Goal: Answer question/provide support: Share knowledge or assist other users

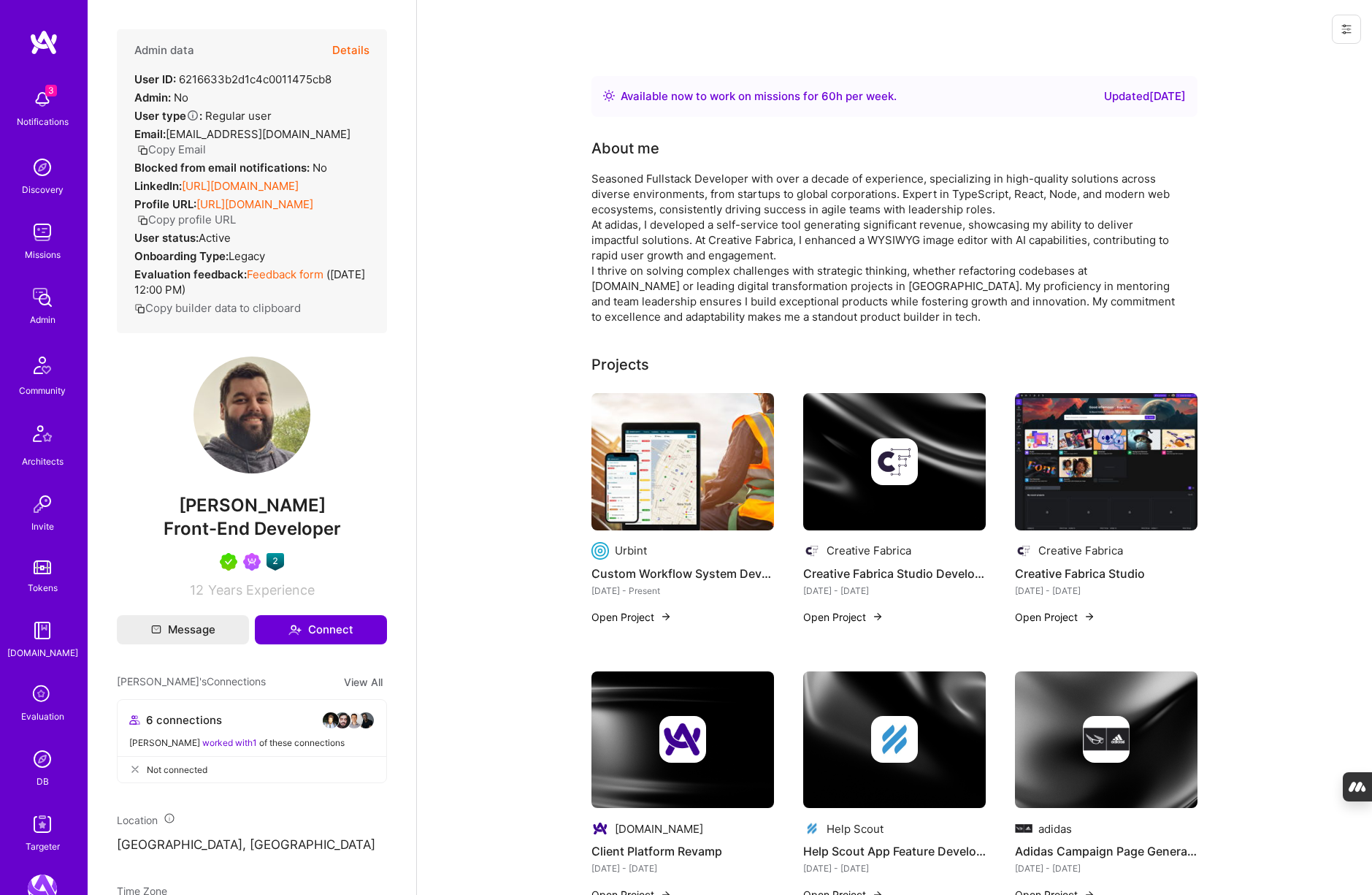
click at [54, 684] on icon at bounding box center [43, 694] width 28 height 28
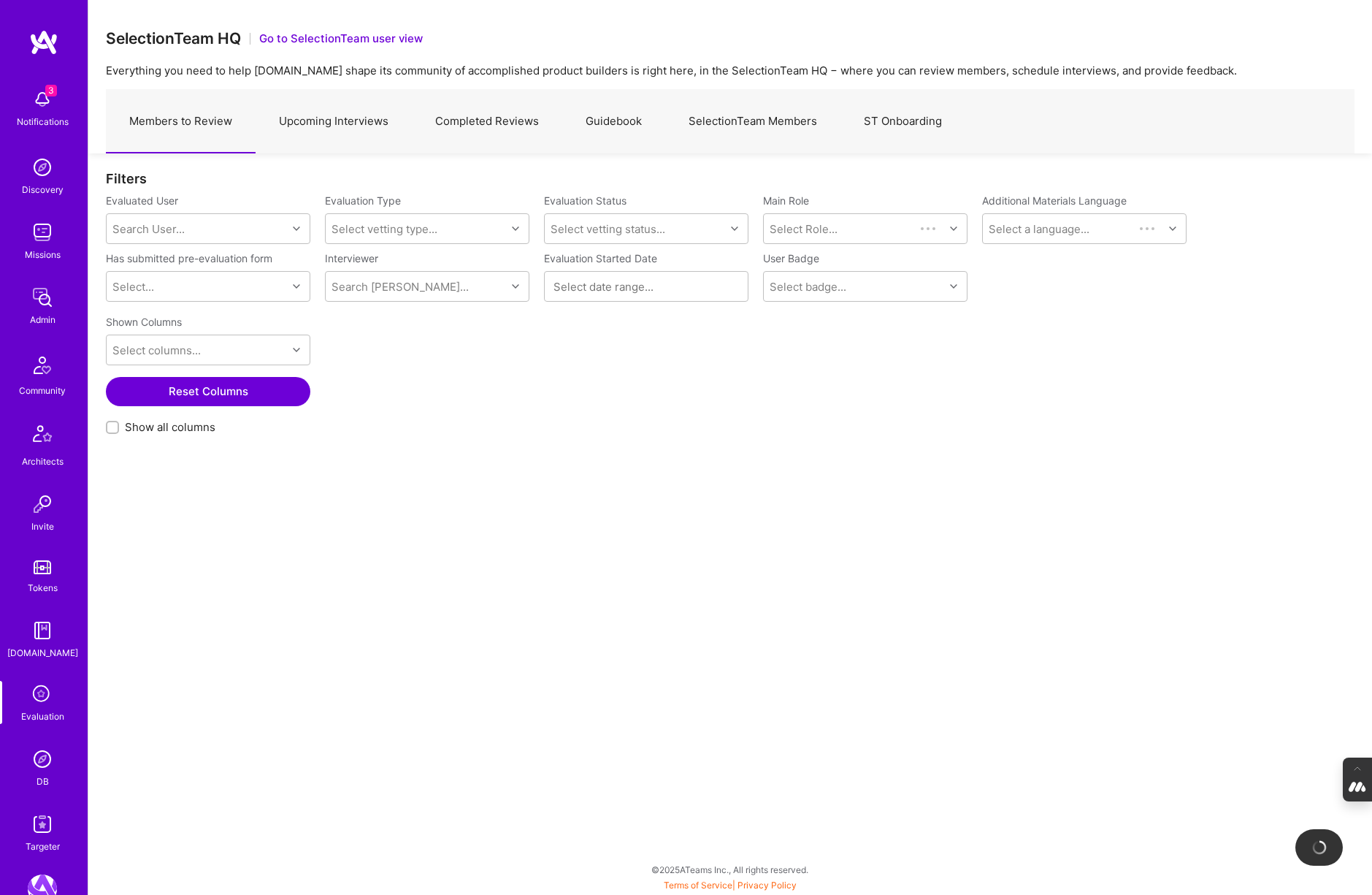
click at [359, 123] on link "Upcoming Interviews" at bounding box center [334, 122] width 156 height 64
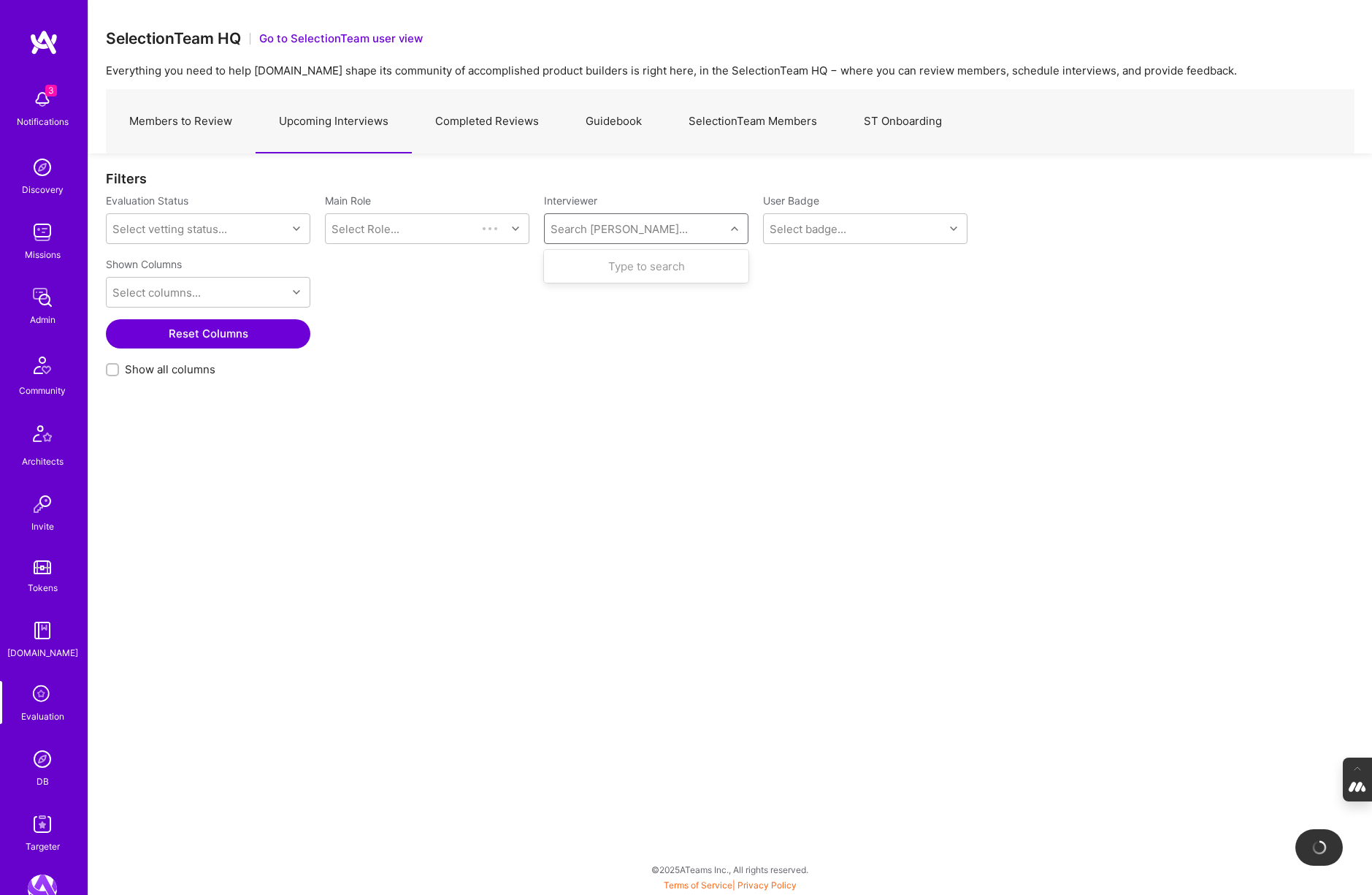
click at [550, 241] on div "Search Vetter..." at bounding box center [634, 228] width 181 height 29
type input "tomi"
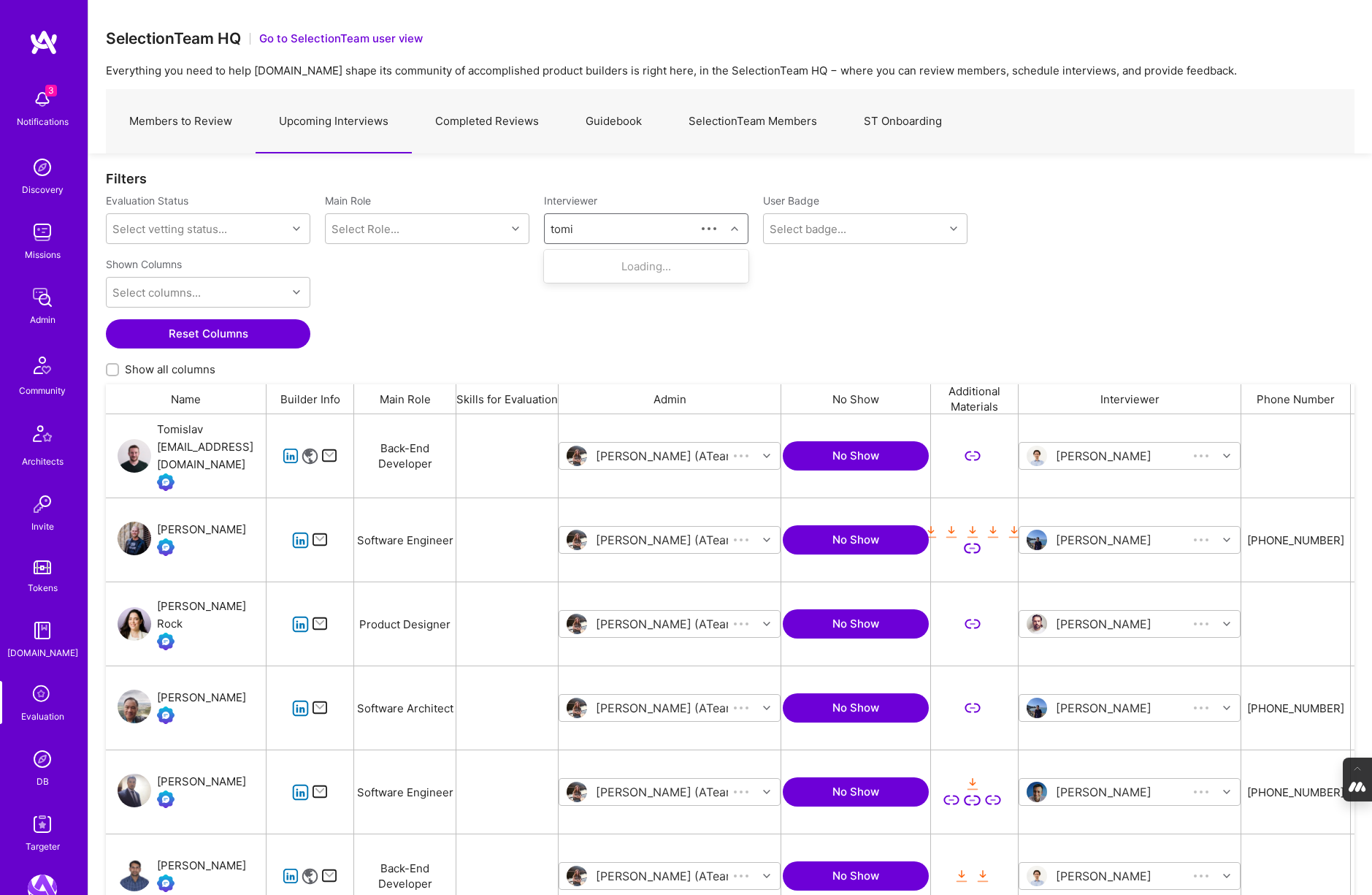
scroll to position [741, 1248]
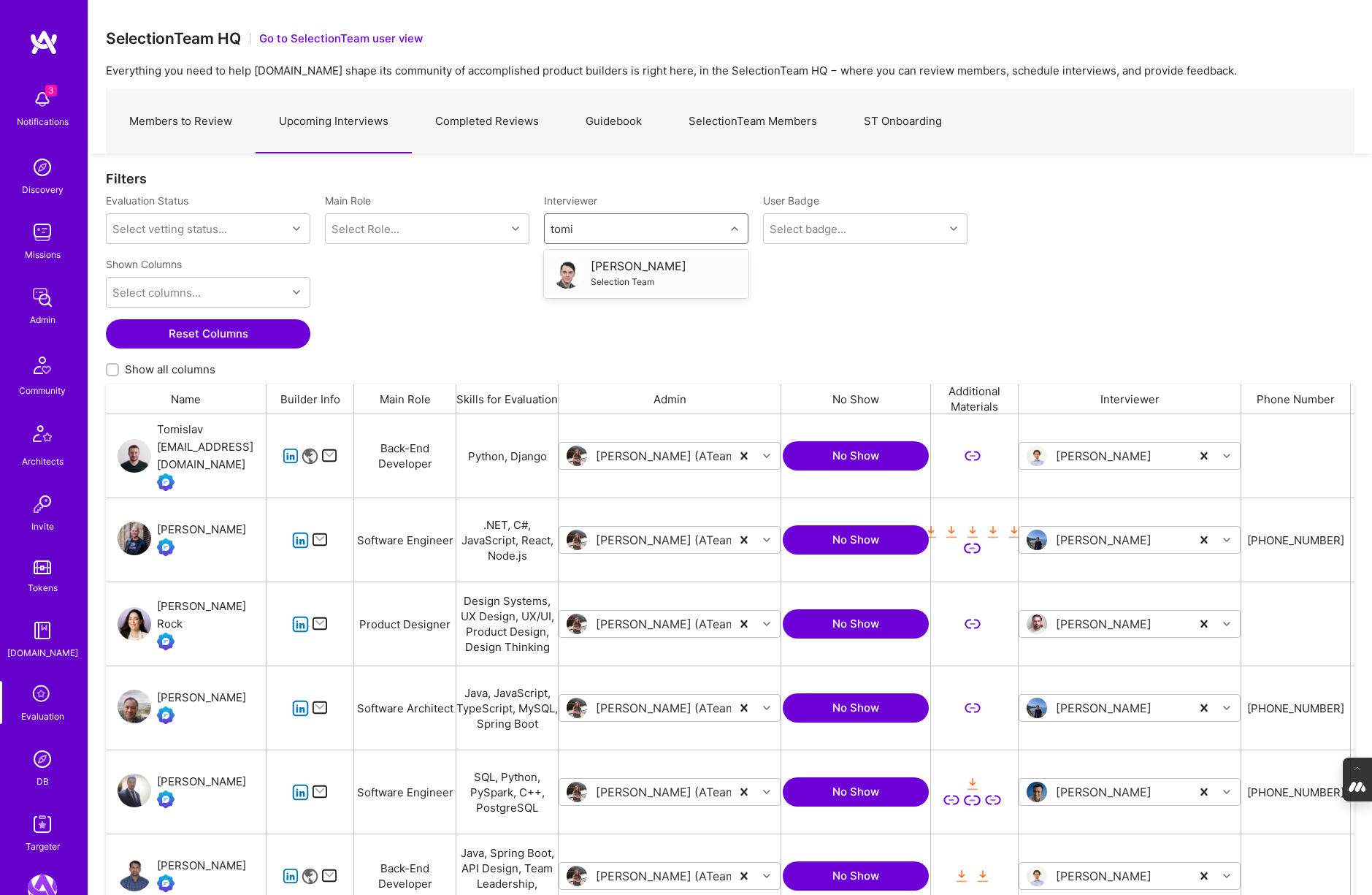
click at [595, 274] on div "Selection Team" at bounding box center [639, 281] width 96 height 15
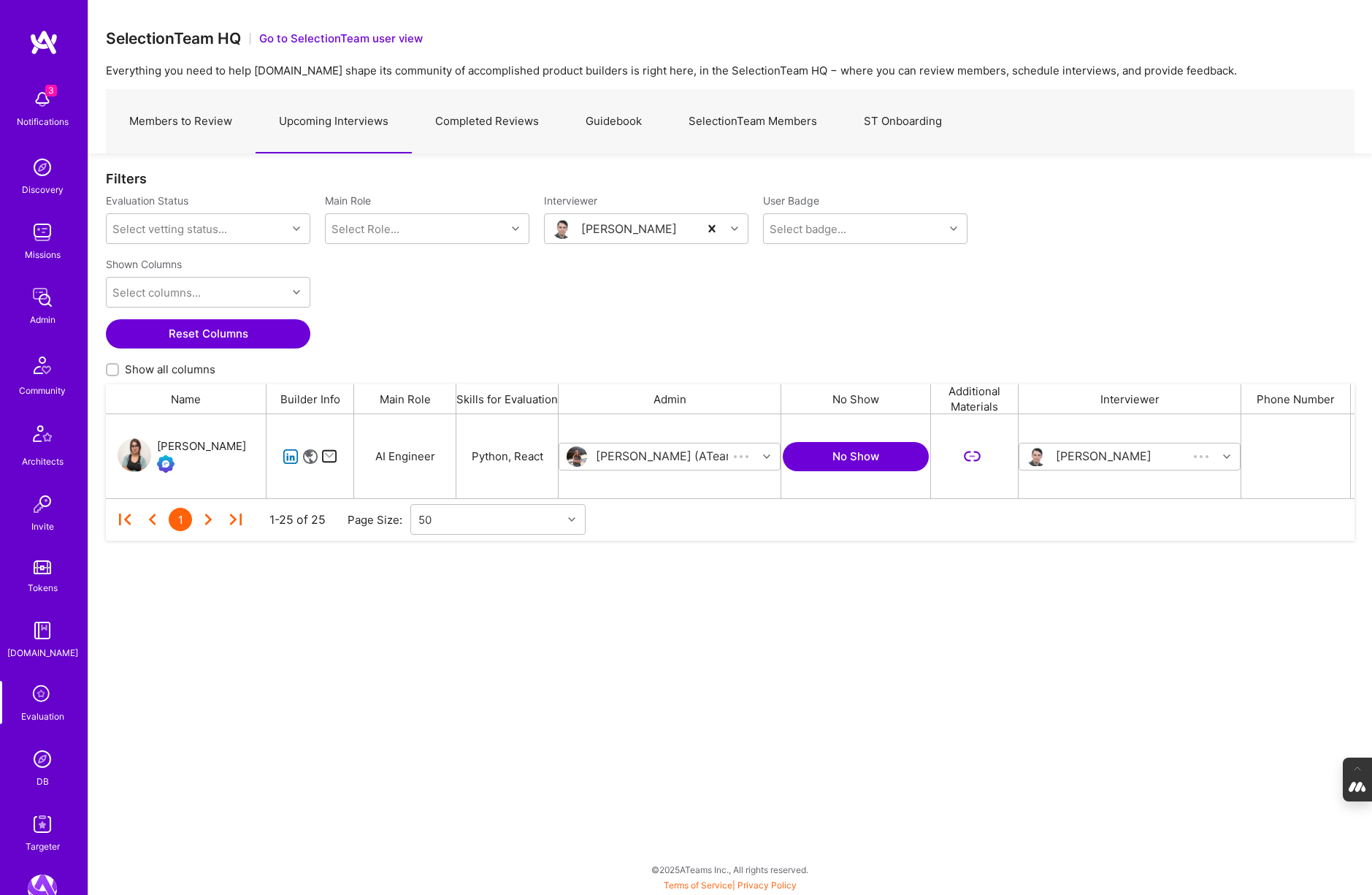
scroll to position [84, 1248]
click at [170, 445] on div "[PERSON_NAME]" at bounding box center [201, 447] width 89 height 18
click at [180, 446] on div "[PERSON_NAME]" at bounding box center [201, 447] width 89 height 18
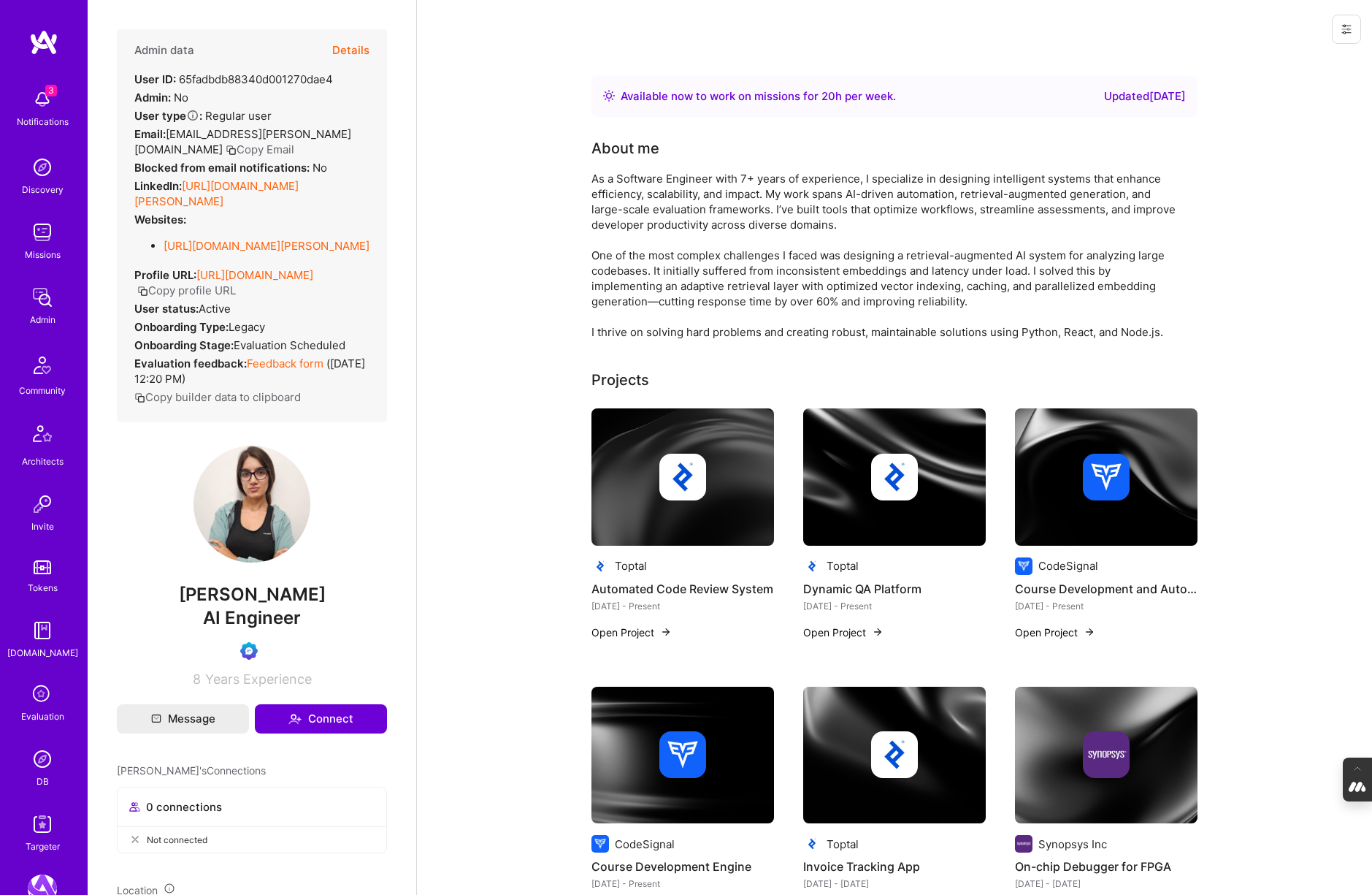
click at [354, 48] on button "Details" at bounding box center [350, 50] width 37 height 42
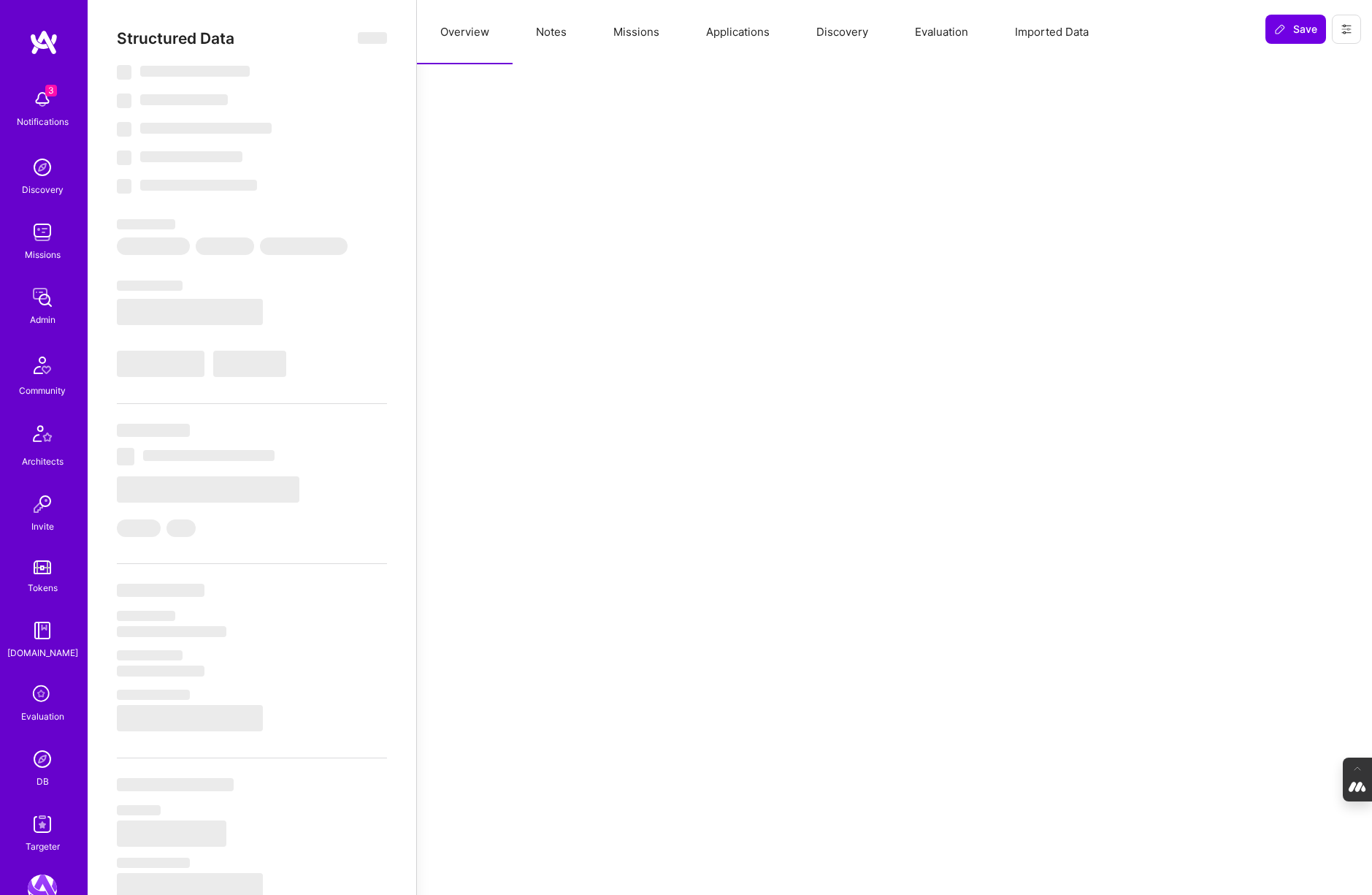
select select "Right Now"
select select "Verified"
select select "US"
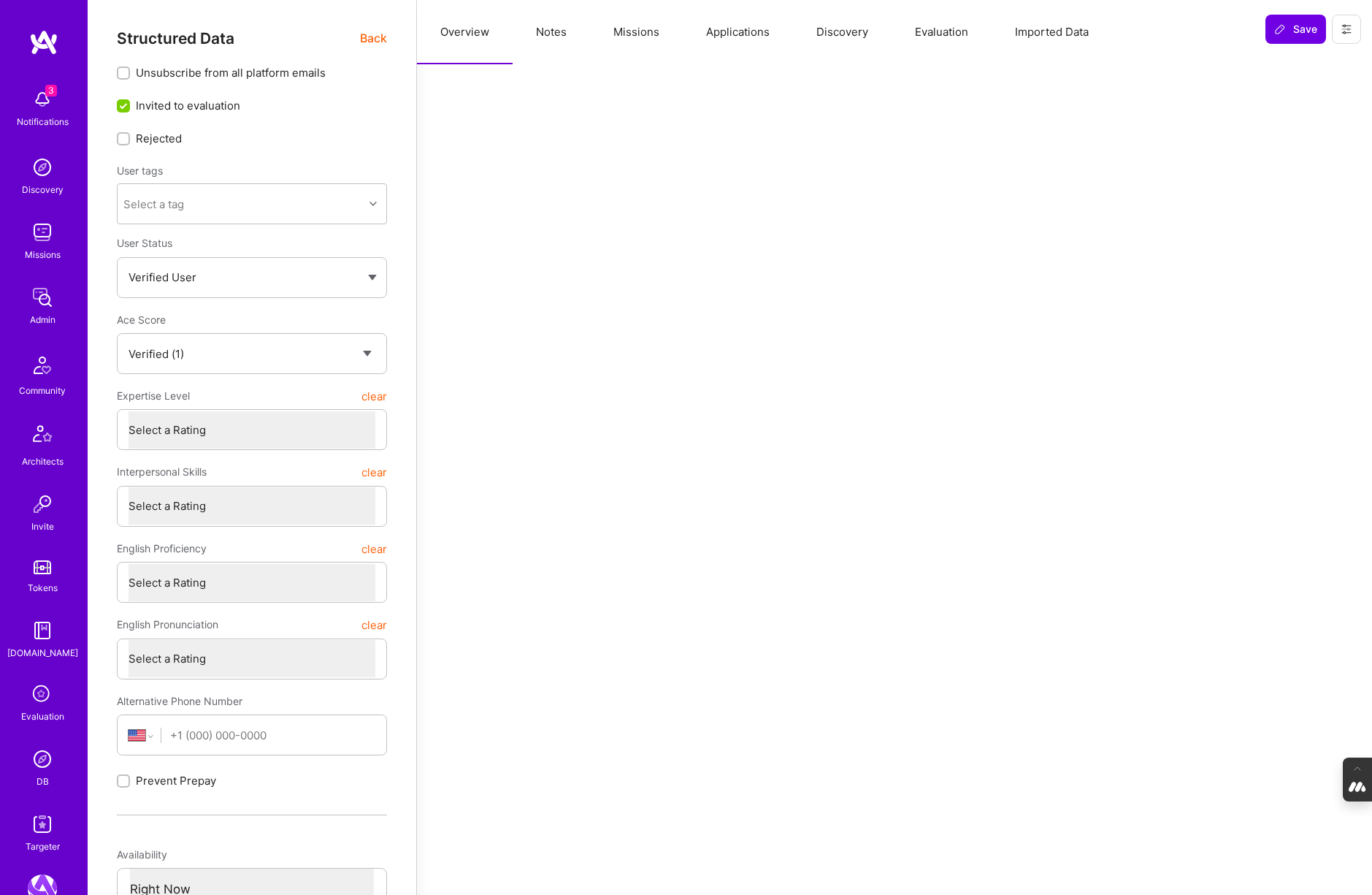
click at [948, 31] on button "Evaluation" at bounding box center [942, 32] width 100 height 64
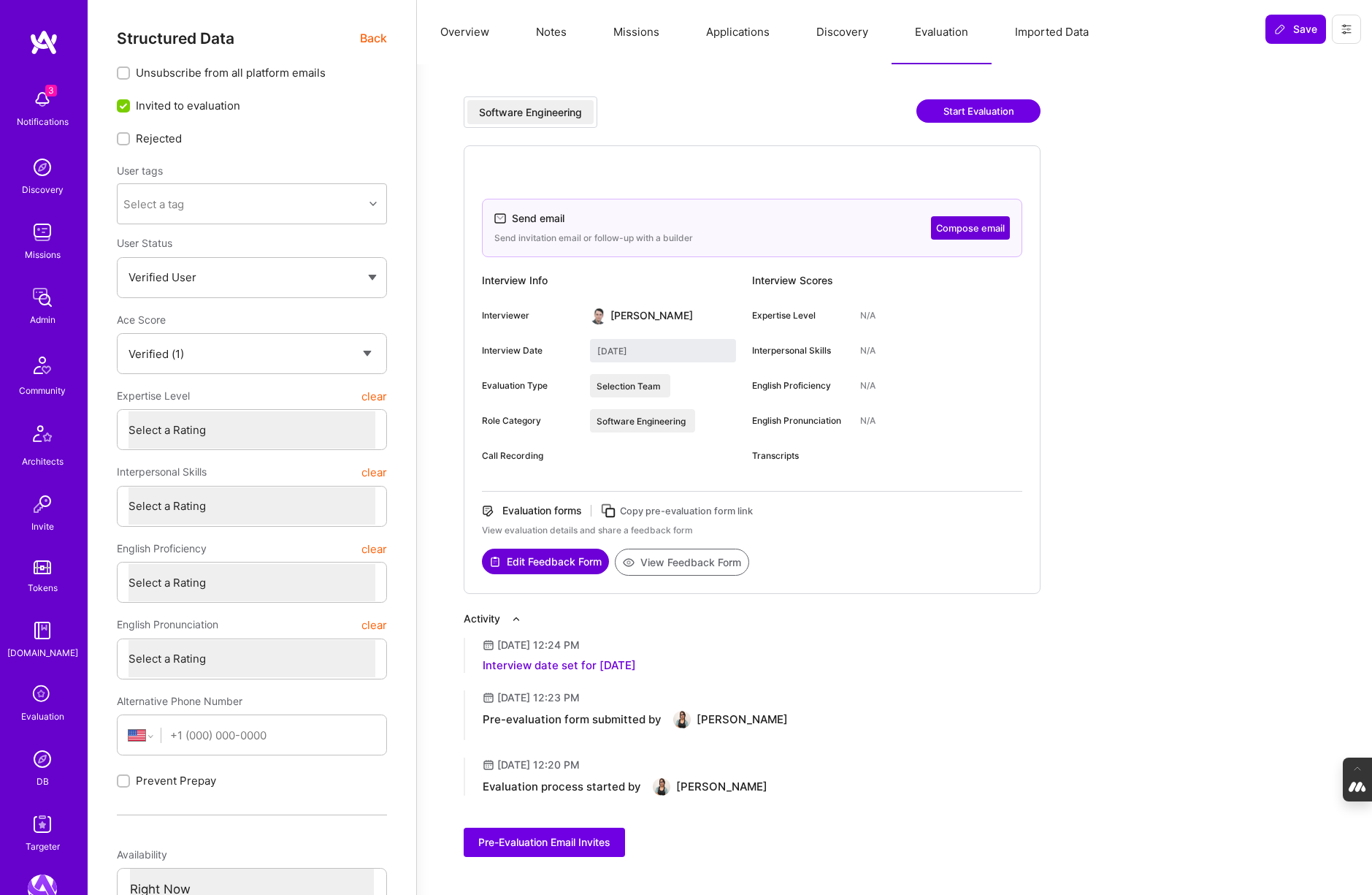
click at [971, 229] on button "Compose email" at bounding box center [970, 227] width 79 height 23
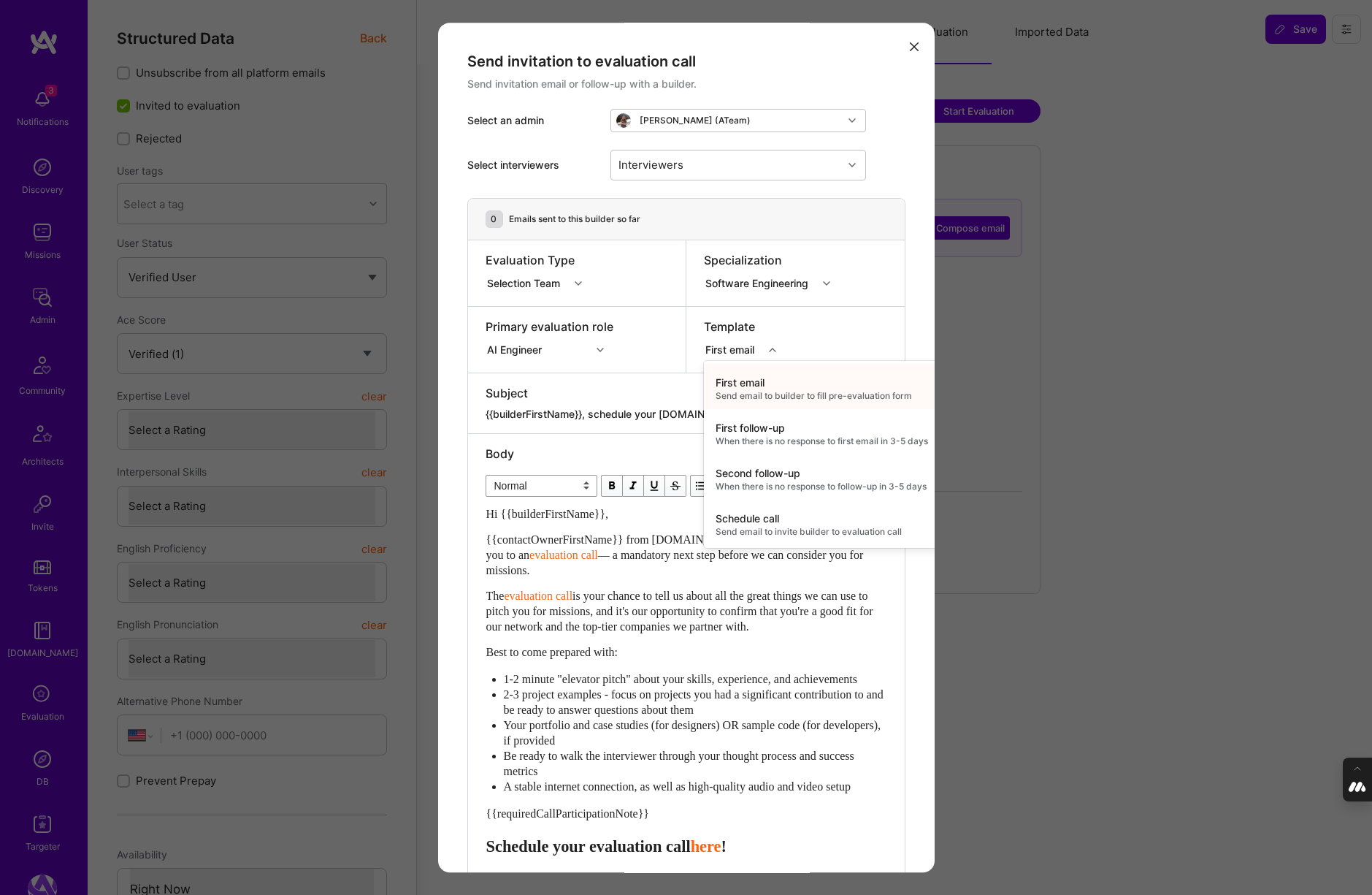
click at [768, 351] on div "modal" at bounding box center [774, 350] width 23 height 19
click at [770, 467] on div "Second follow-up" at bounding box center [822, 472] width 213 height 15
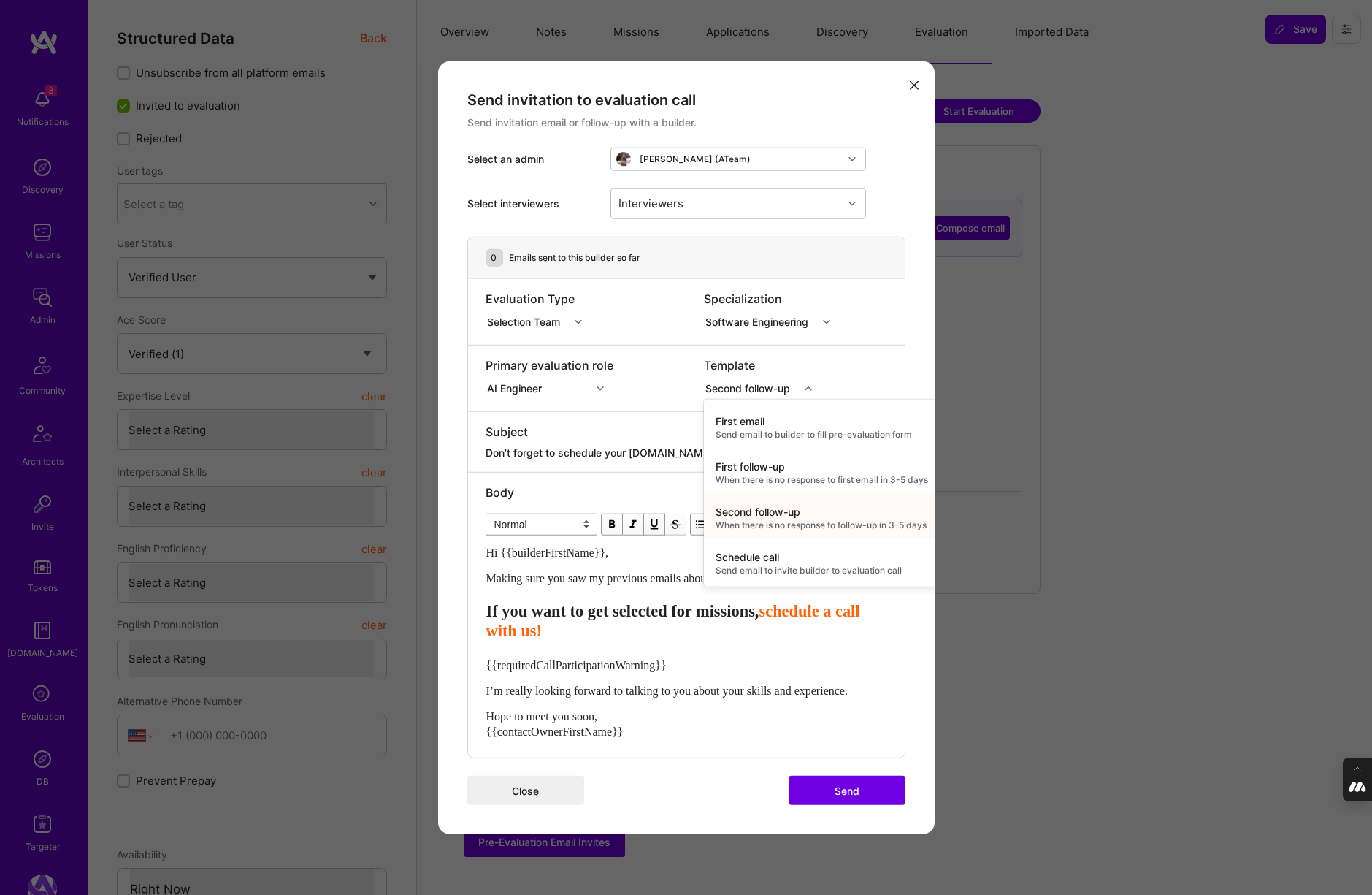
click at [810, 385] on icon "modal" at bounding box center [808, 388] width 7 height 7
click at [770, 563] on div "Send email to invite builder to evaluation call" at bounding box center [822, 569] width 213 height 12
type textarea "Scheduling your evaluation call"
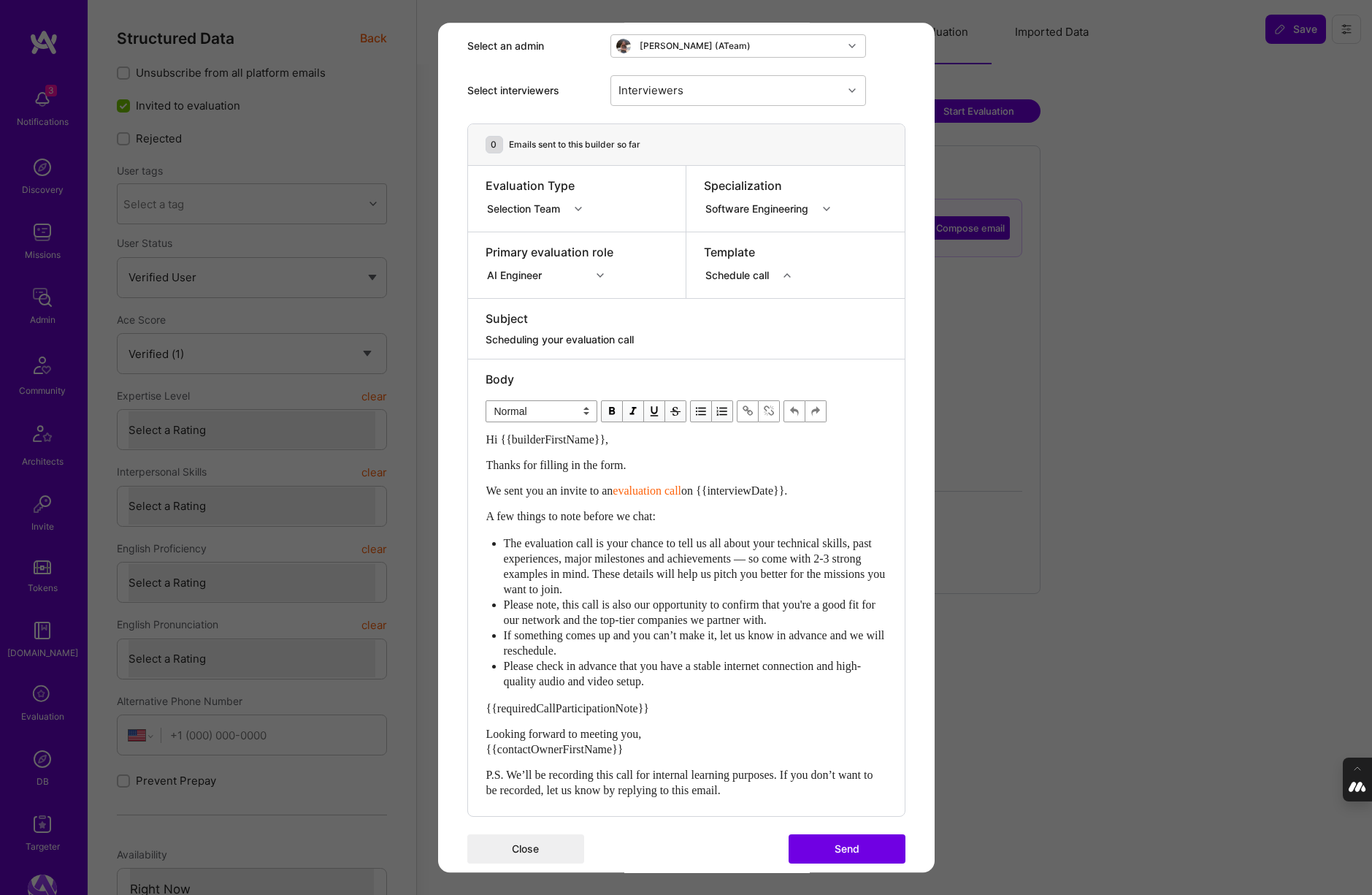
scroll to position [76, 0]
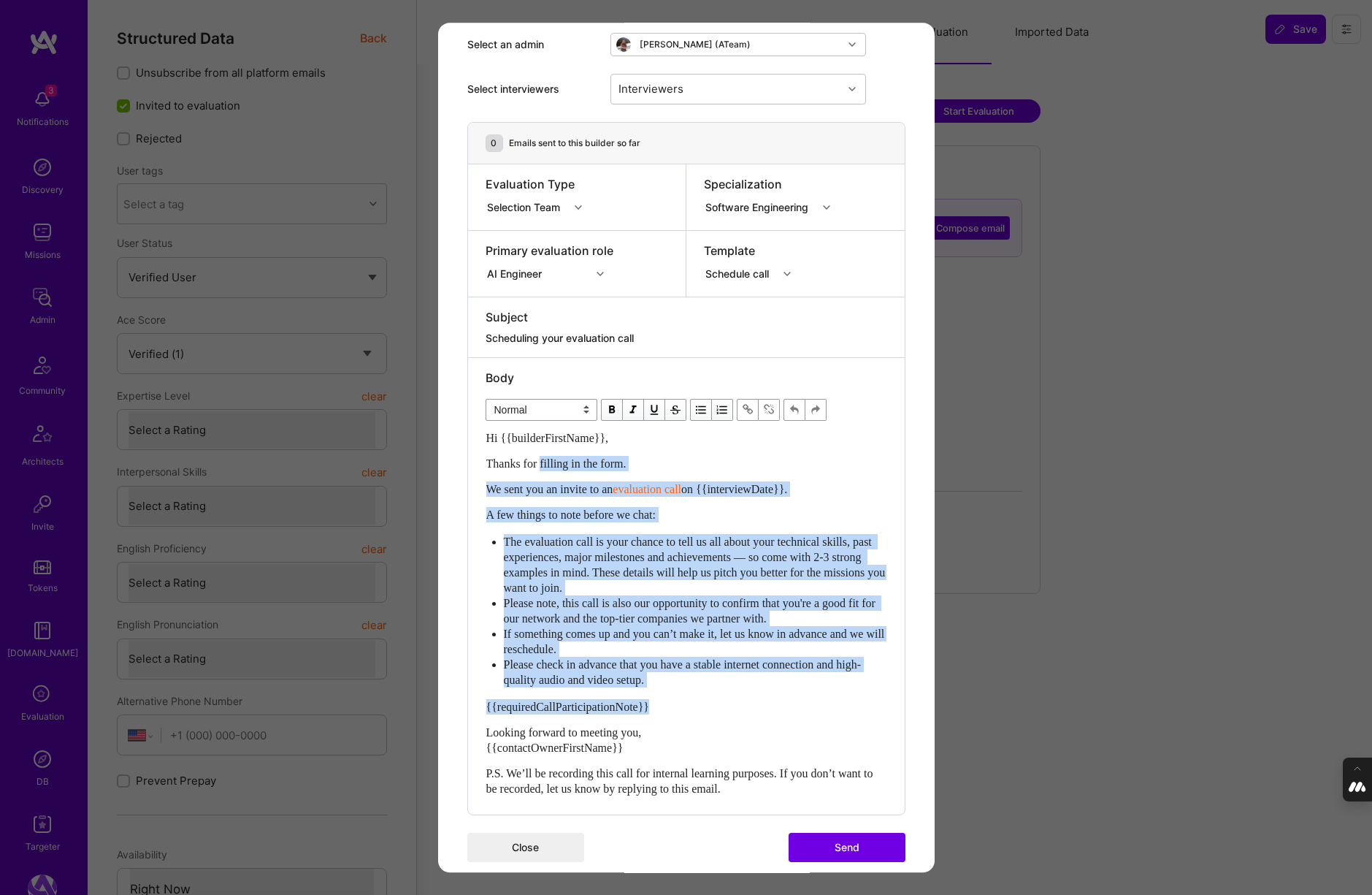
drag, startPoint x: 664, startPoint y: 712, endPoint x: 543, endPoint y: 463, distance: 276.8
click at [544, 463] on div "Hi {{builderFirstName}}, Thanks for filling in the form. We sent you an invite …" at bounding box center [686, 613] width 400 height 366
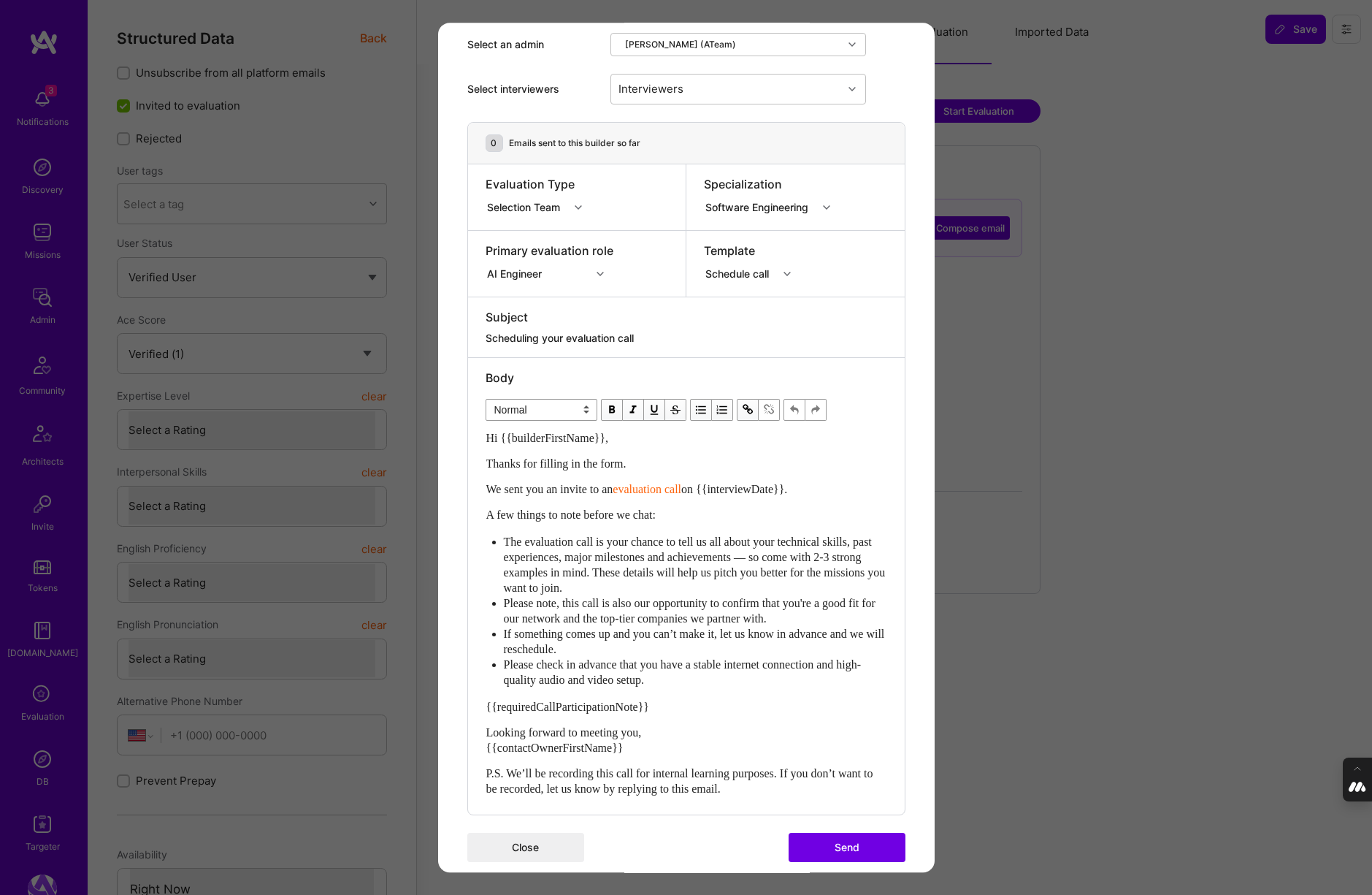
scroll to position [0, 0]
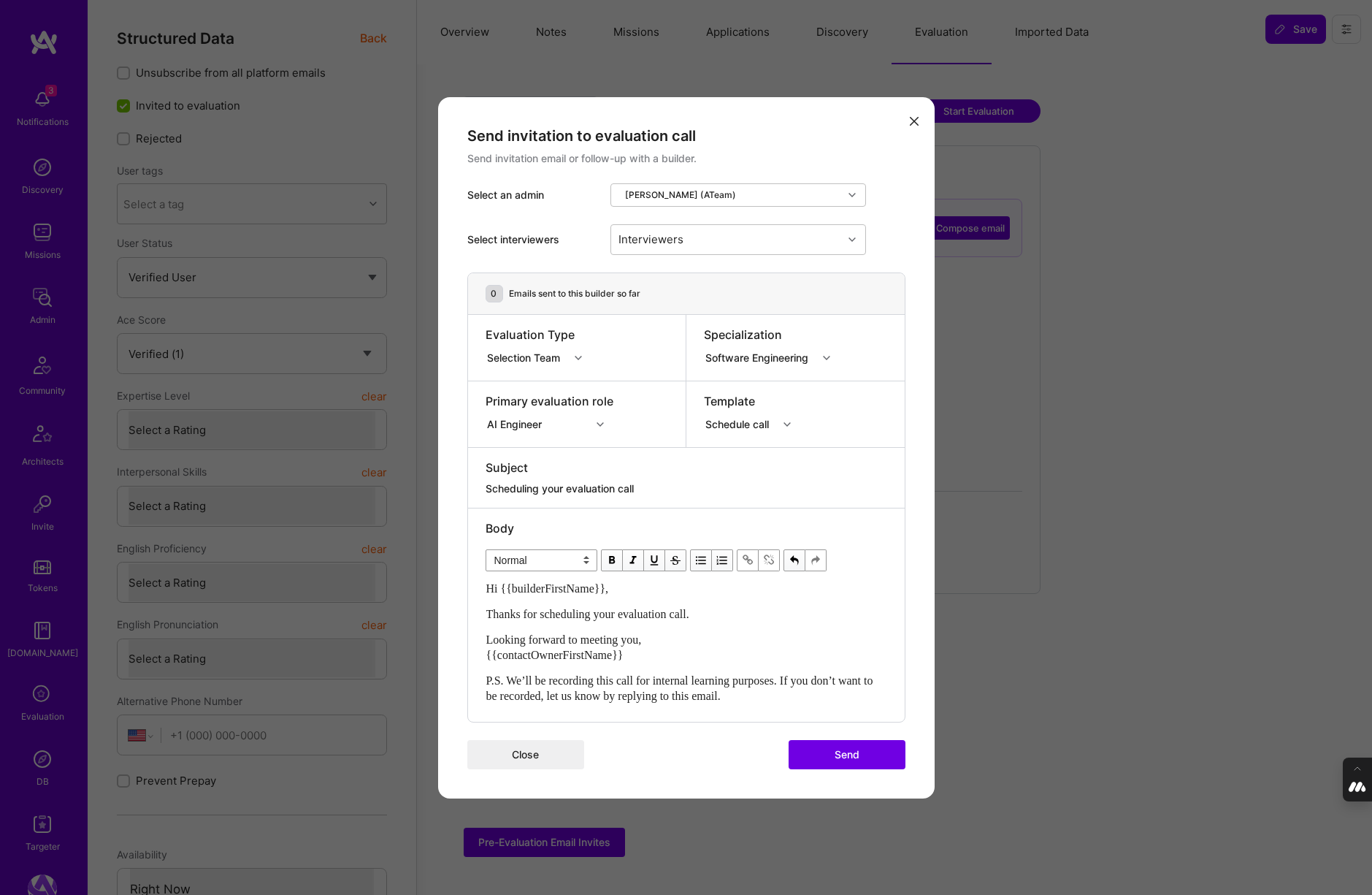
click at [490, 612] on span "Thanks for scheduling your evaluation call." at bounding box center [587, 613] width 203 height 12
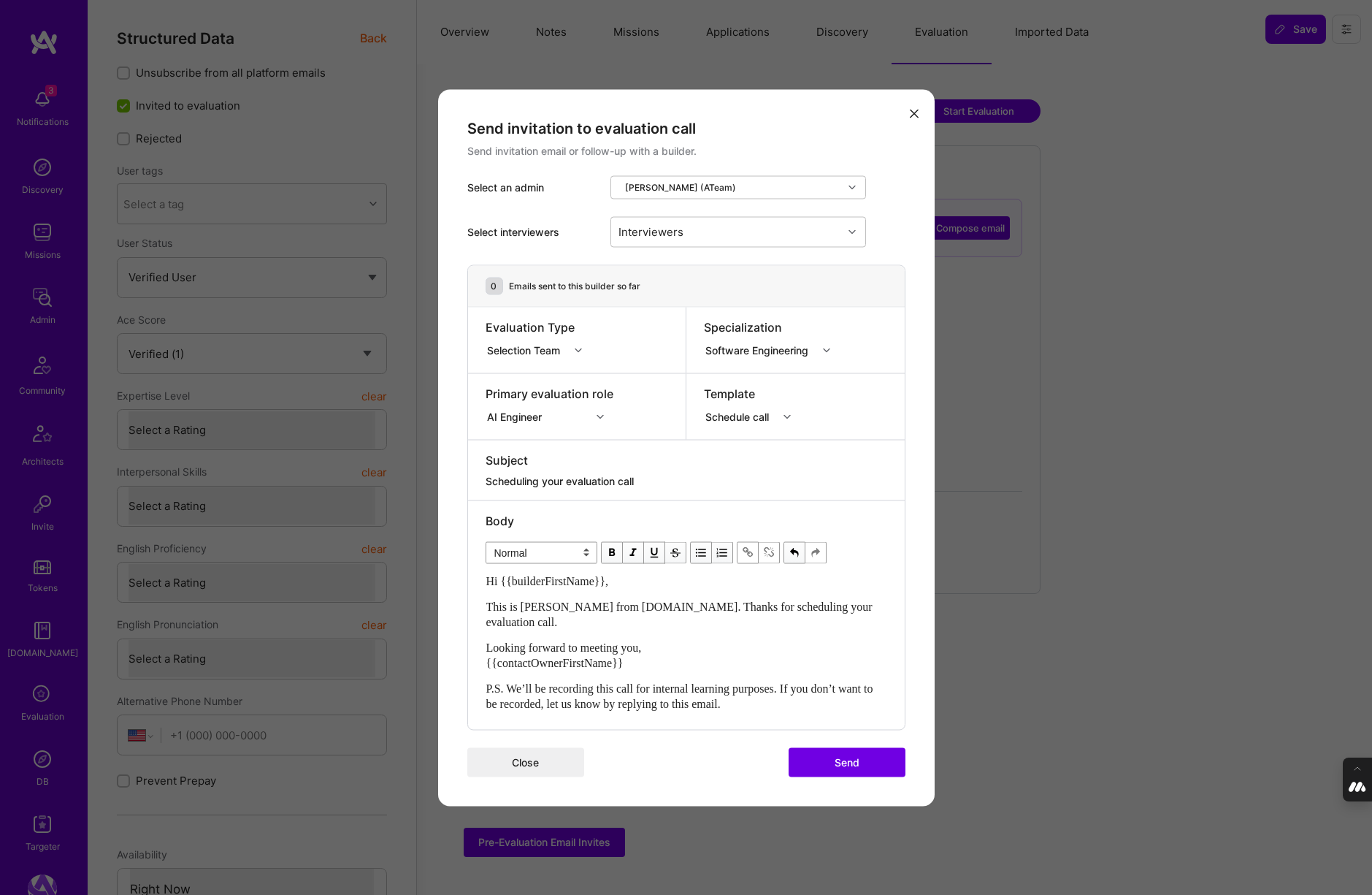
click at [871, 613] on div "This is [PERSON_NAME] from [DOMAIN_NAME]. Thanks for scheduling your evaluation…" at bounding box center [686, 613] width 400 height 31
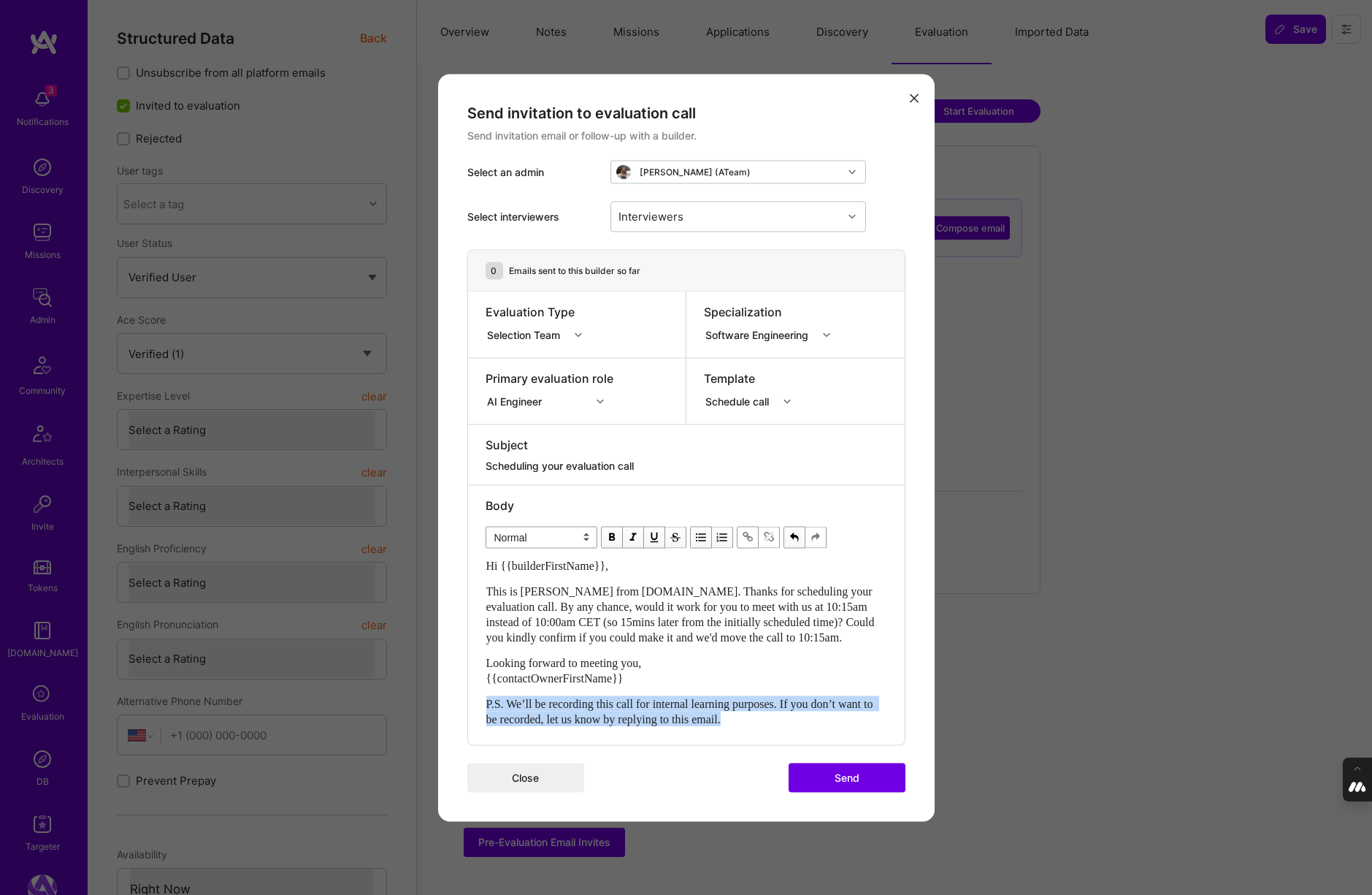
drag, startPoint x: 792, startPoint y: 722, endPoint x: 476, endPoint y: 699, distance: 316.8
click at [476, 699] on div "Body Normal Heading Large Heading Medium Heading Small Normal Hi {{builderFirst…" at bounding box center [686, 615] width 436 height 260
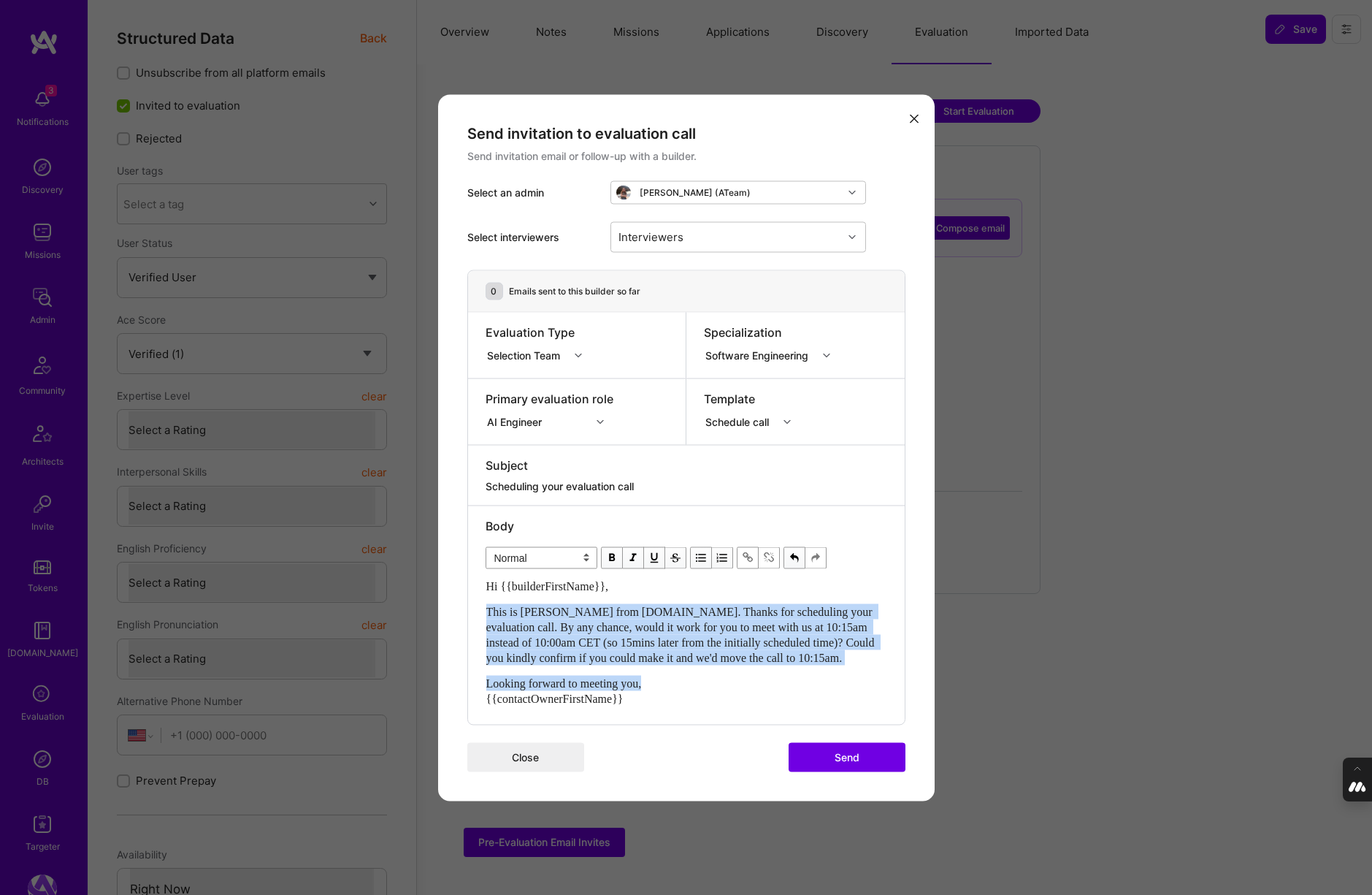
drag, startPoint x: 666, startPoint y: 682, endPoint x: 485, endPoint y: 615, distance: 193.0
click at [486, 615] on div "Hi {{builderFirstName}}, This is [PERSON_NAME] from [DOMAIN_NAME]. Thanks for s…" at bounding box center [686, 641] width 400 height 128
copy div "This is [PERSON_NAME] from [DOMAIN_NAME]. Thanks for scheduling your evaluation…"
click at [646, 615] on span "This is [PERSON_NAME] from [DOMAIN_NAME]. Thanks for scheduling your evaluation…" at bounding box center [682, 633] width 391 height 58
drag, startPoint x: 633, startPoint y: 608, endPoint x: 850, endPoint y: 661, distance: 223.4
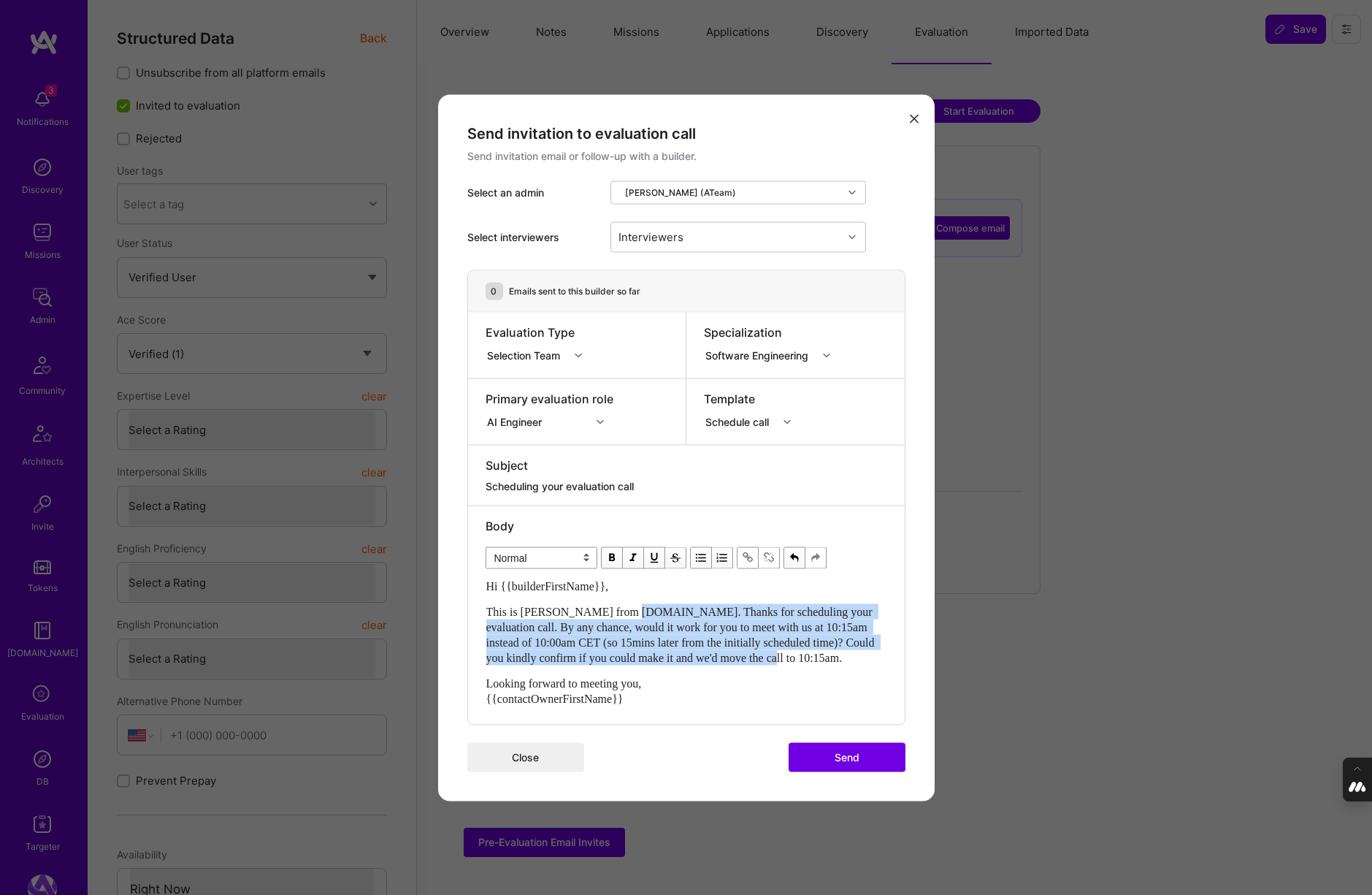
click at [851, 661] on div "This is [PERSON_NAME] from [DOMAIN_NAME]. Thanks for scheduling your evaluation…" at bounding box center [686, 633] width 400 height 61
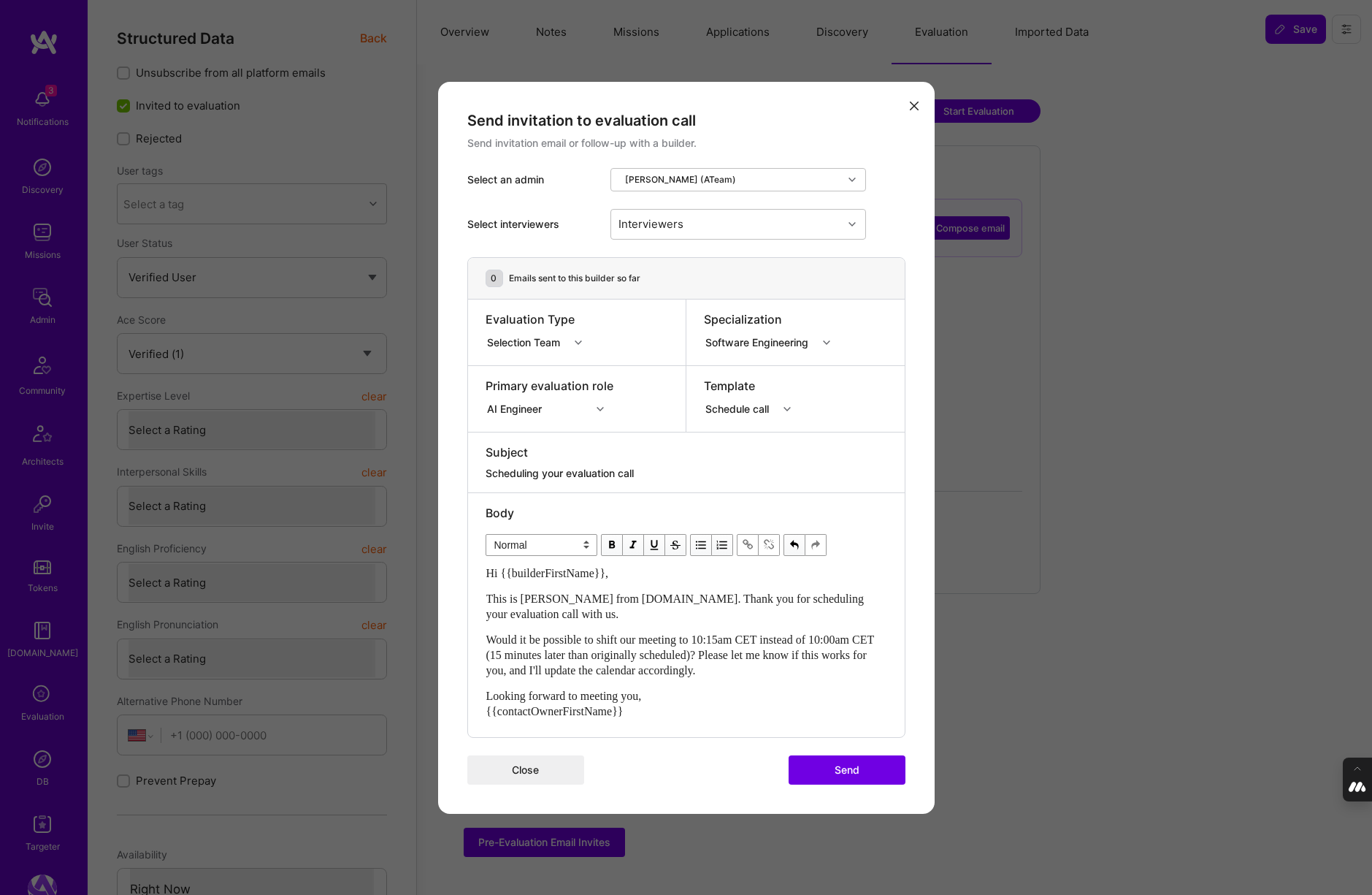
click at [778, 638] on span "Would it be possible to shift our meeting to 10:15am CET instead of 10:00am CET…" at bounding box center [681, 654] width 390 height 43
click at [551, 669] on span "Would it be possible to shift our meeting to 10:15am CET on [DATE] instead of 1…" at bounding box center [678, 654] width 384 height 43
click at [614, 668] on span "Would it be possible to shift our meeting to 10:15am CET on [DATE] instead of 1…" at bounding box center [678, 654] width 384 height 43
click at [678, 669] on span "Would it be possible to shift our meeting to 10:15am CET on [DATE] instead of 1…" at bounding box center [678, 654] width 384 height 43
click at [857, 652] on span "Would it be possible to shift our meeting to 10:15am CET on [DATE] instead of 1…" at bounding box center [678, 654] width 384 height 43
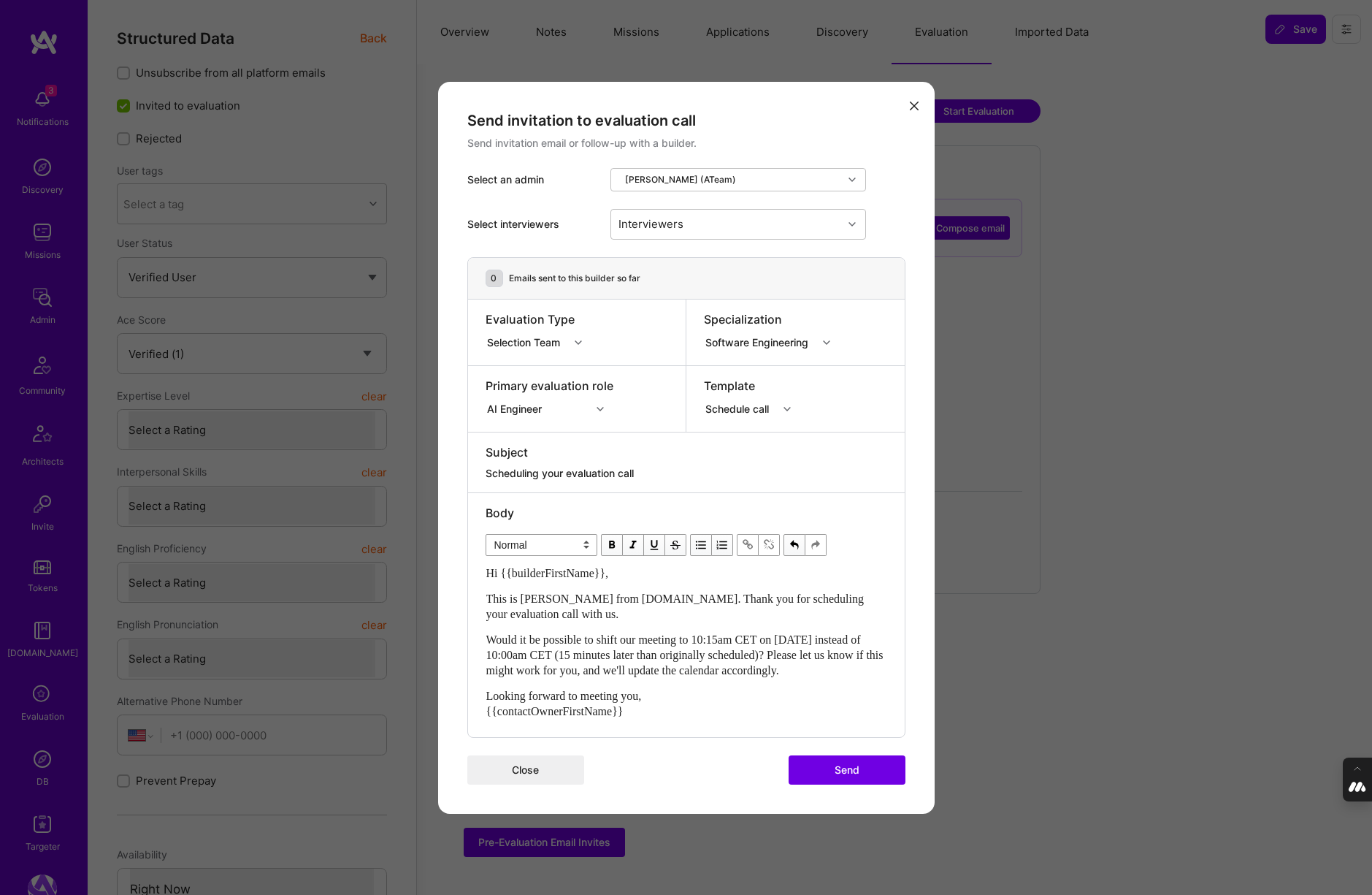
click at [804, 669] on span "Would it be possible to shift our meeting to 10:15am CET on [DATE] instead of 1…" at bounding box center [686, 654] width 400 height 43
click at [838, 779] on button "Send" at bounding box center [847, 769] width 117 height 29
